Goal: Task Accomplishment & Management: Manage account settings

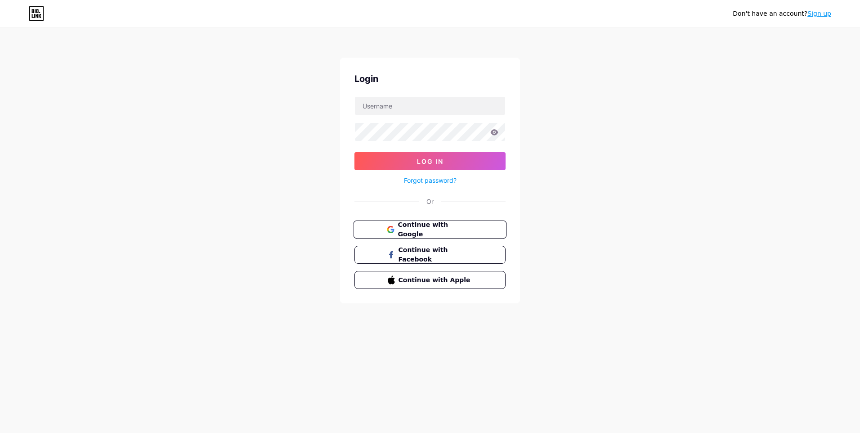
click at [416, 234] on button "Continue with Google" at bounding box center [429, 229] width 153 height 18
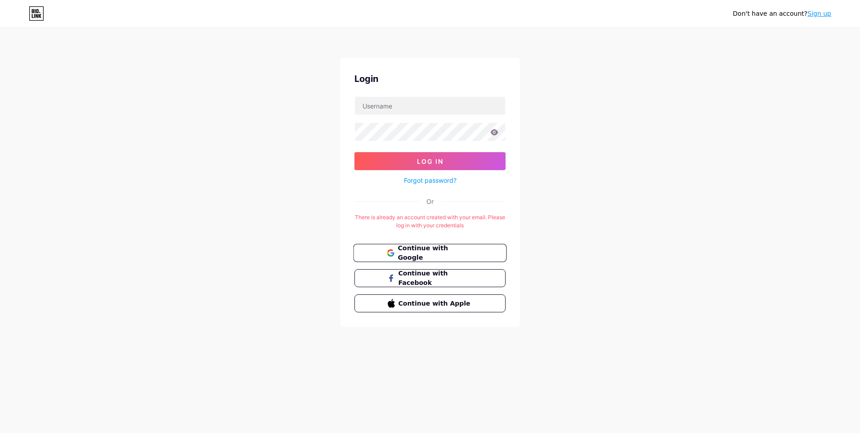
click at [417, 250] on span "Continue with Google" at bounding box center [435, 252] width 75 height 19
click at [415, 112] on input "text" at bounding box center [430, 106] width 150 height 18
type input "mutheeuismail@gmail.com"
click at [410, 143] on form "mutheeuismail@gmail.com Log In Forgot password?" at bounding box center [429, 141] width 151 height 90
click at [354, 152] on button "Log In" at bounding box center [429, 161] width 151 height 18
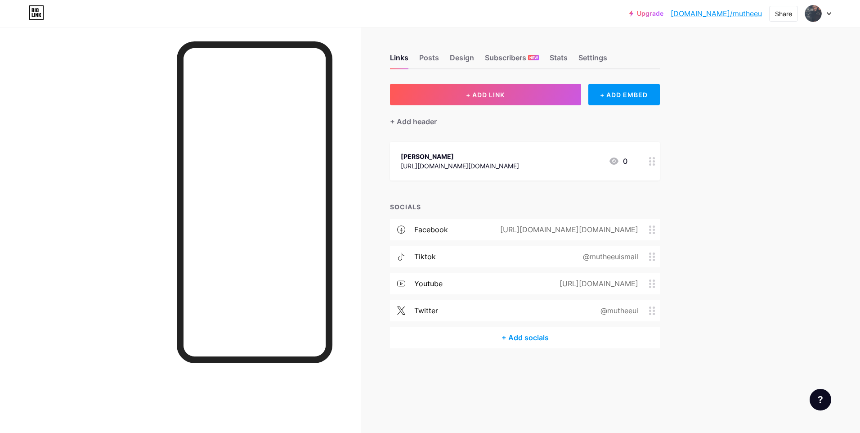
click at [791, 113] on div "Upgrade bio.link/muthee... bio.link/mutheeu Share Switch accounts Sheikh Muthee…" at bounding box center [430, 216] width 860 height 433
click at [559, 345] on div "+ Add socials" at bounding box center [525, 338] width 270 height 22
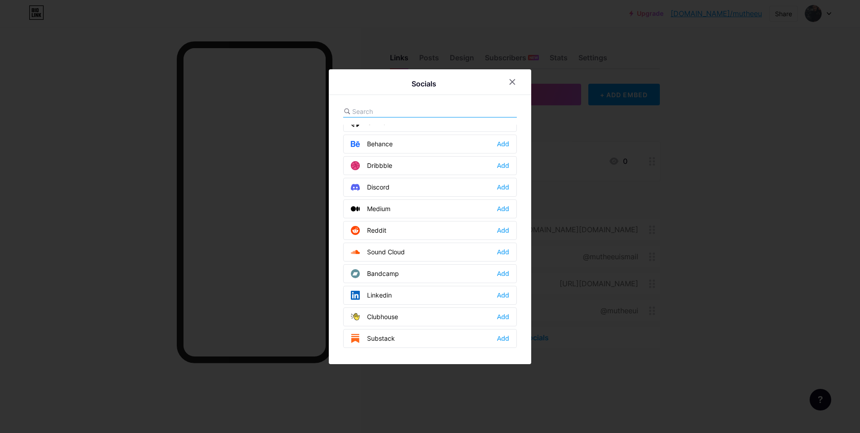
scroll to position [405, 0]
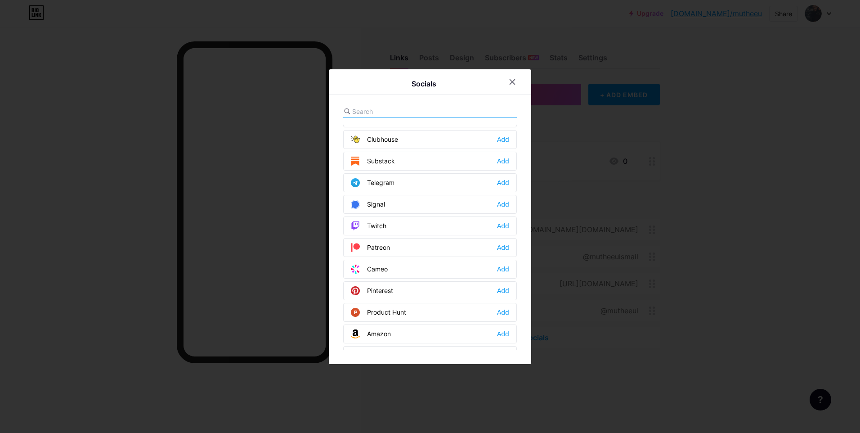
click at [390, 111] on input "text" at bounding box center [401, 111] width 99 height 9
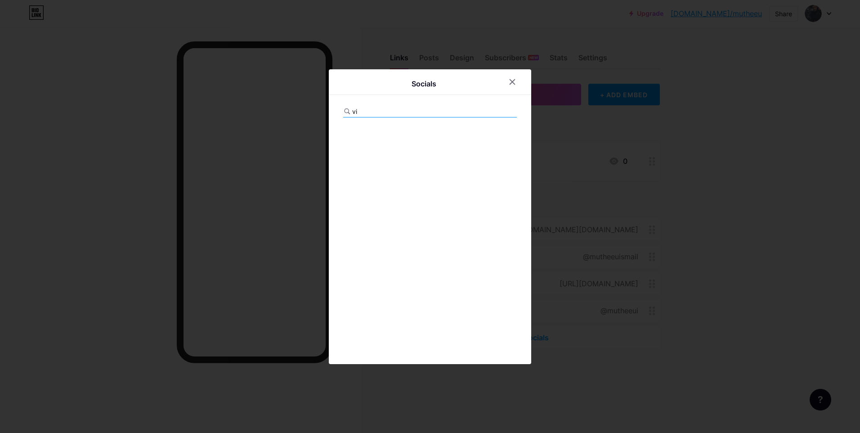
type input "v"
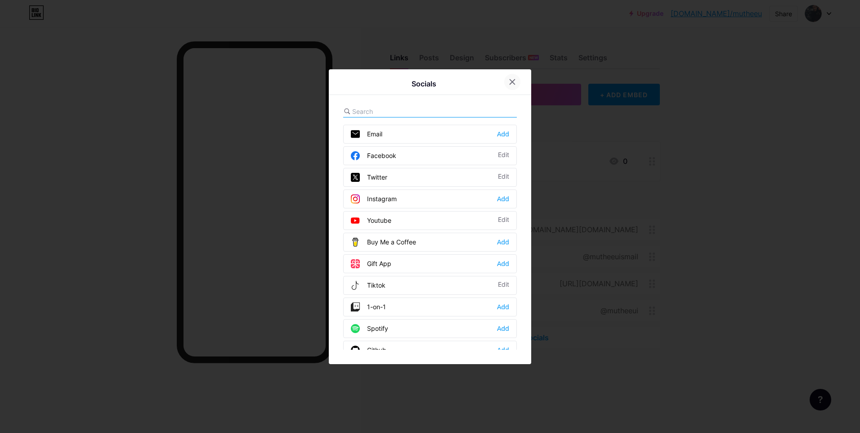
click at [511, 80] on icon at bounding box center [512, 81] width 5 height 5
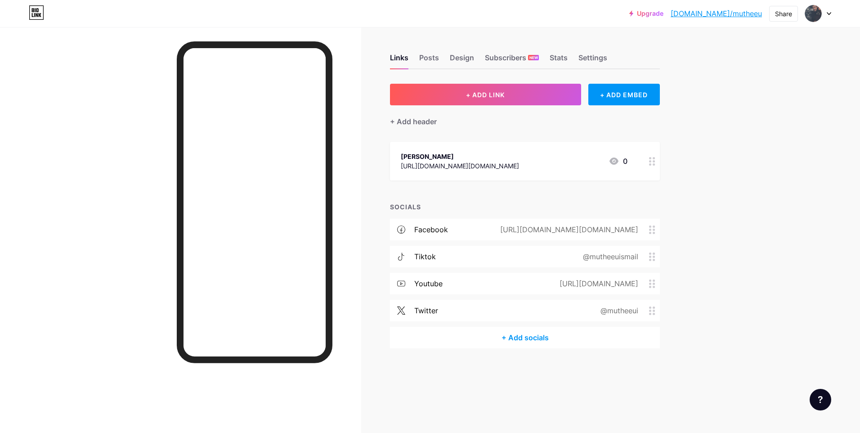
click at [565, 163] on div "Sheikh Mutheeu https://www.instagram.com/sheikh.mutheeu/ 0" at bounding box center [514, 161] width 227 height 21
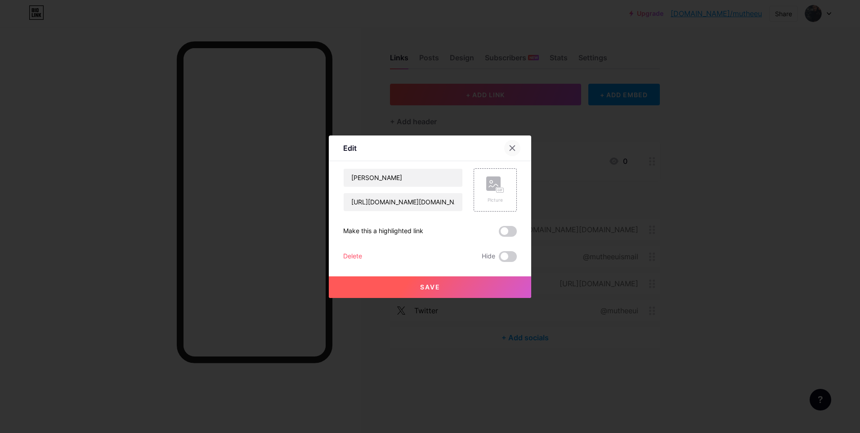
click at [505, 147] on div at bounding box center [512, 148] width 16 height 16
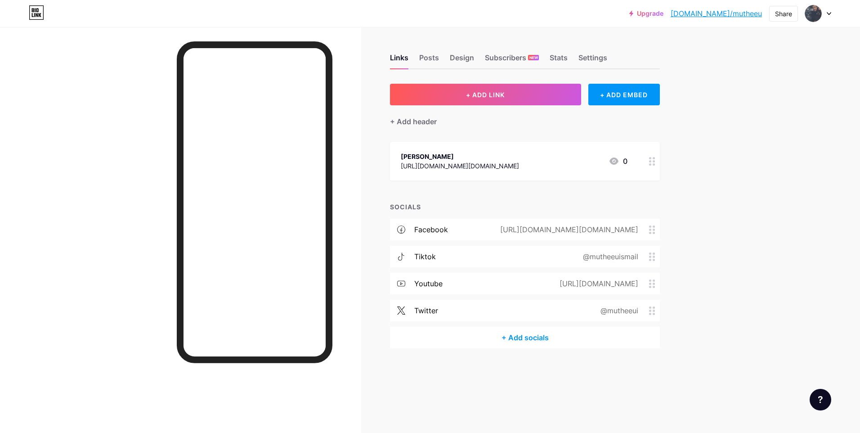
click at [509, 232] on div "https://www.facebook.com/sh.mutheeu" at bounding box center [567, 229] width 163 height 11
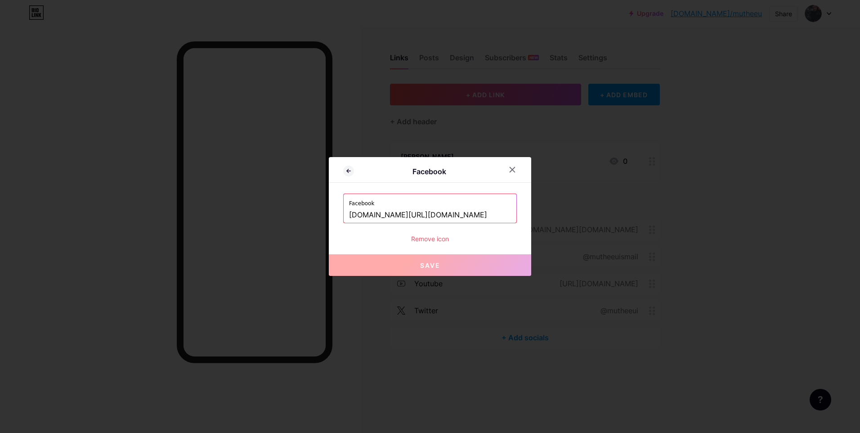
click at [478, 218] on input "www.facebook.com/sh.mutheeu" at bounding box center [430, 214] width 162 height 15
click at [509, 168] on icon at bounding box center [512, 169] width 7 height 7
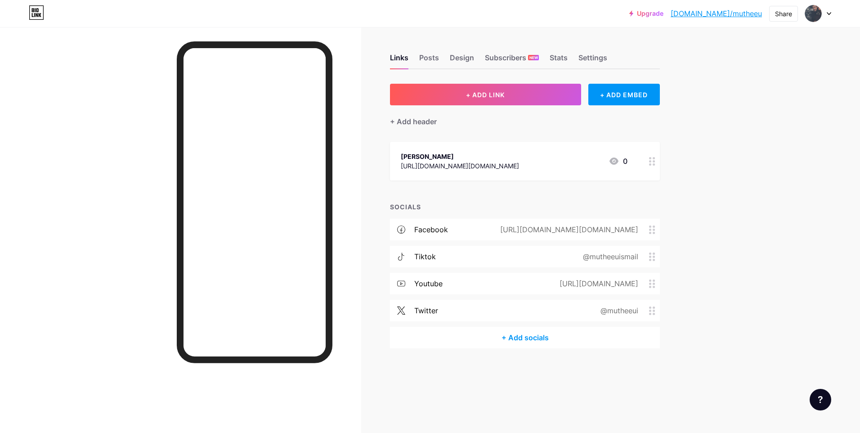
click at [442, 164] on div "https://www.instagram.com/sheikh.mutheeu/" at bounding box center [460, 165] width 118 height 9
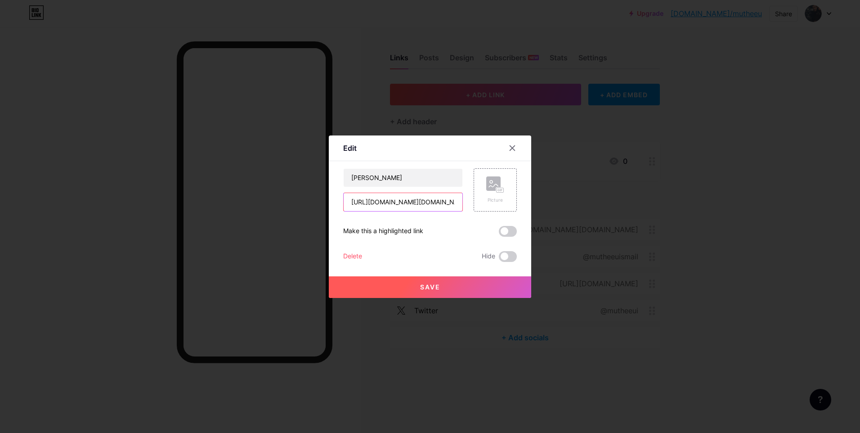
click at [445, 201] on input "https://www.instagram.com/sheikh.mutheeu/" at bounding box center [403, 202] width 119 height 18
paste input "invite.viber.com/?g2=AQB1kRs3zx571lPU8OtCiN2dKPknT8FR2ZAhw9JjmdxB8cOfjt3tswv7%2…"
type input "https://invite.viber.com/?g2=AQB1kRs3zx571lPU8OtCiN2dKPknT8FR2ZAhw9JjmdxB8cOfjt…"
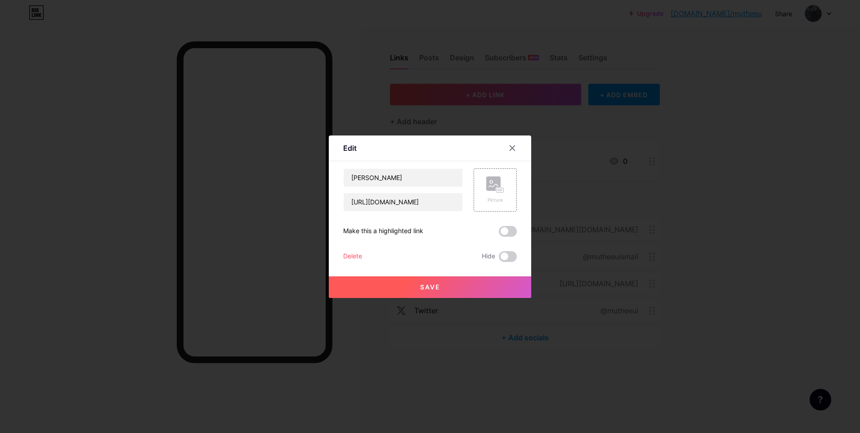
click at [424, 285] on span "Save" at bounding box center [430, 287] width 20 height 8
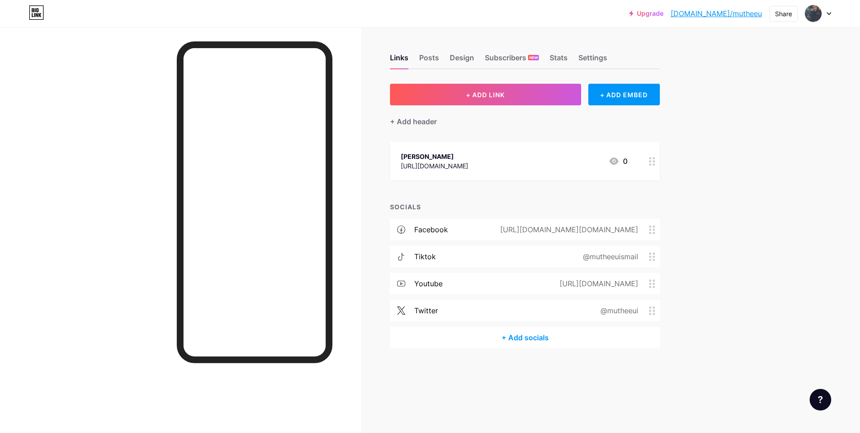
click at [432, 157] on div "Sheikh Mutheeu" at bounding box center [434, 156] width 67 height 9
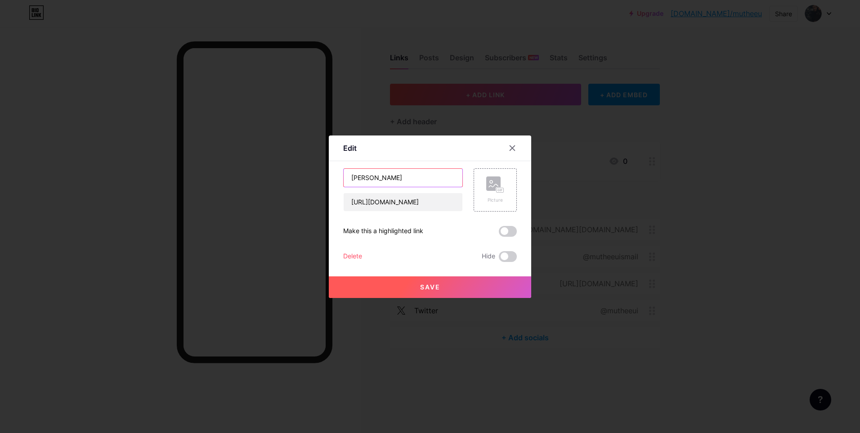
drag, startPoint x: 367, startPoint y: 179, endPoint x: 306, endPoint y: 184, distance: 60.9
click at [306, 184] on div "Edit Content YouTube Play YouTube video without leaving your page. ADD Vimeo Pl…" at bounding box center [430, 216] width 860 height 433
type input "Enlighten with Mutheeu-Viber"
click at [421, 282] on button "Save" at bounding box center [430, 287] width 202 height 22
